Goal: Navigation & Orientation: Find specific page/section

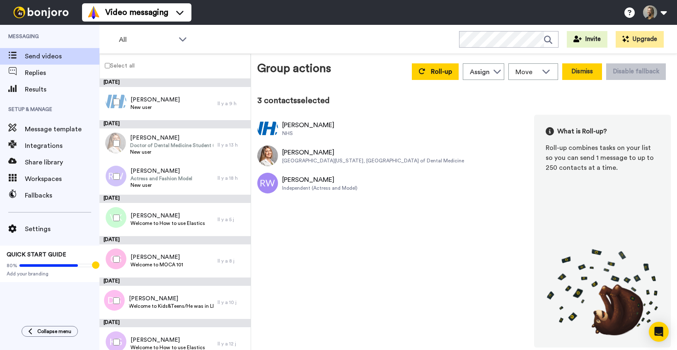
click at [580, 74] on button "Dismiss" at bounding box center [582, 71] width 40 height 17
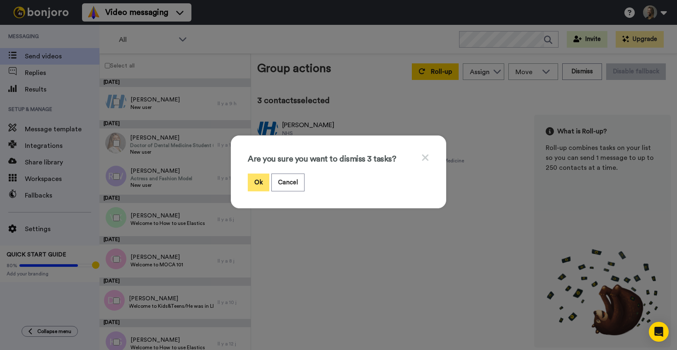
click at [258, 183] on button "Ok" at bounding box center [259, 183] width 22 height 18
